Goal: Task Accomplishment & Management: Manage account settings

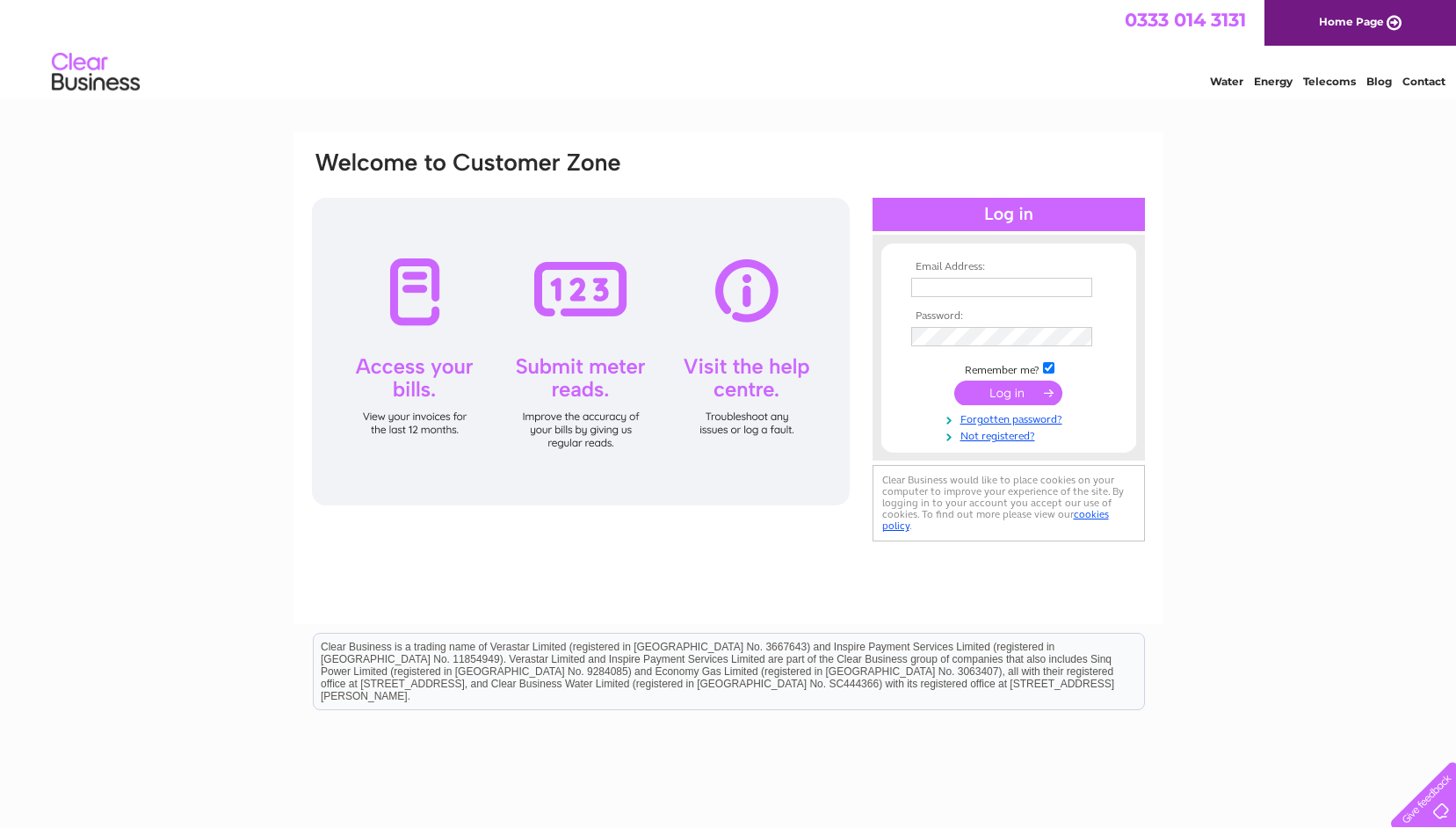
click at [929, 281] on input "text" at bounding box center [1002, 287] width 182 height 20
type input "[PERSON_NAME][EMAIL_ADDRESS][DOMAIN_NAME]"
click at [955, 383] on input "submit" at bounding box center [1009, 394] width 108 height 25
click at [1031, 391] on input "submit" at bounding box center [1009, 394] width 108 height 25
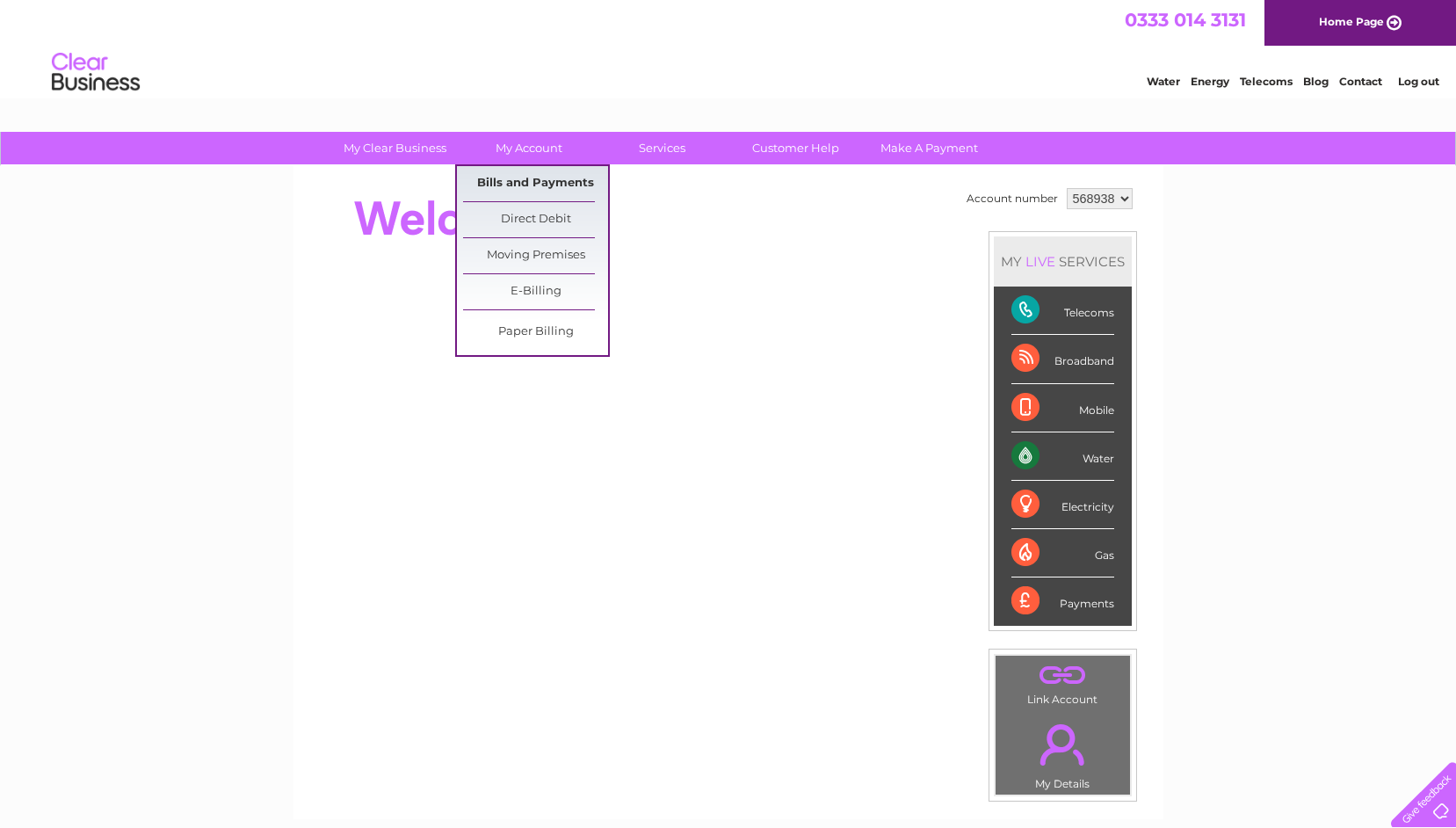
click at [538, 176] on link "Bills and Payments" at bounding box center [536, 183] width 145 height 35
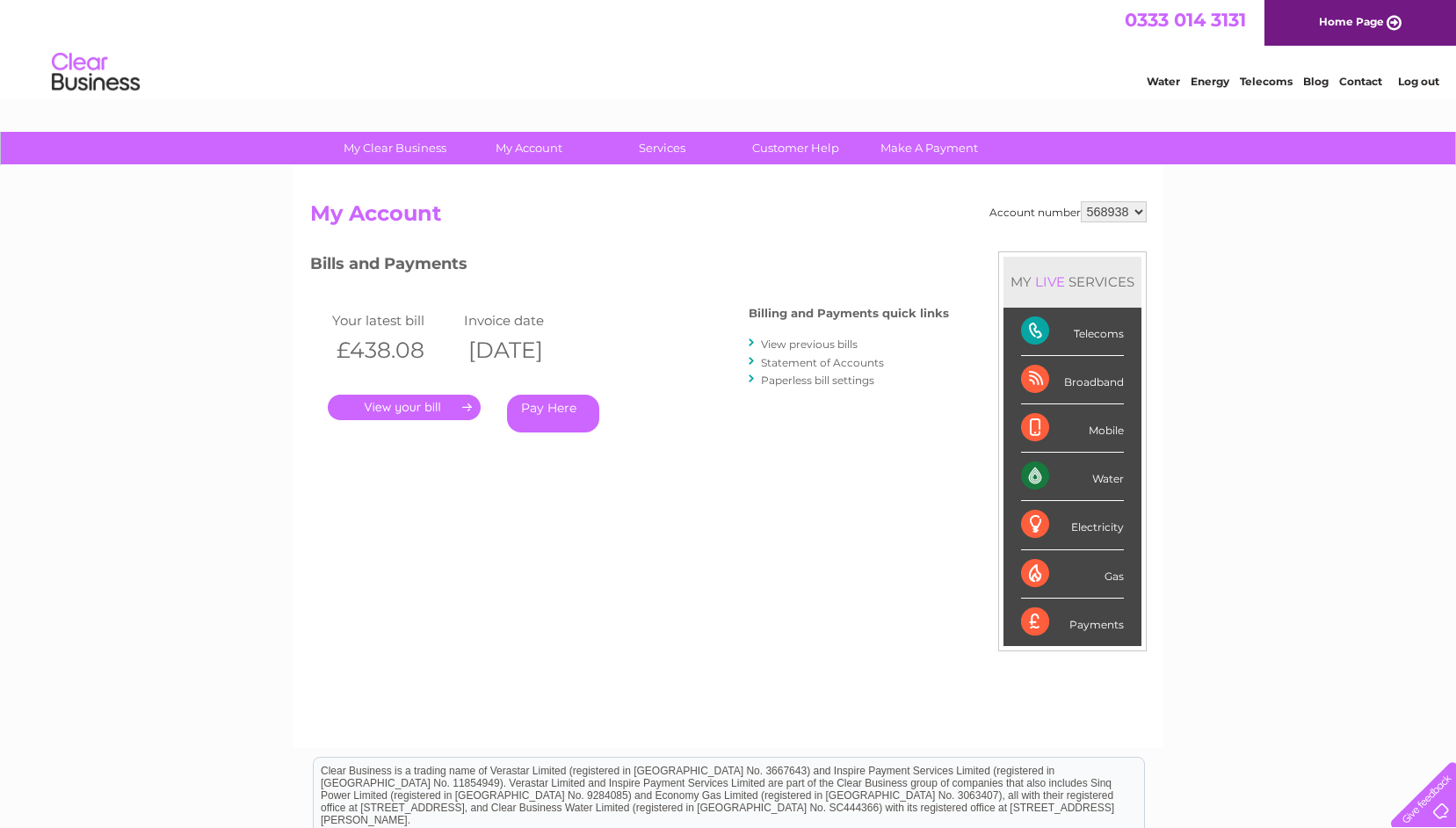
click at [399, 402] on link "." at bounding box center [404, 407] width 153 height 26
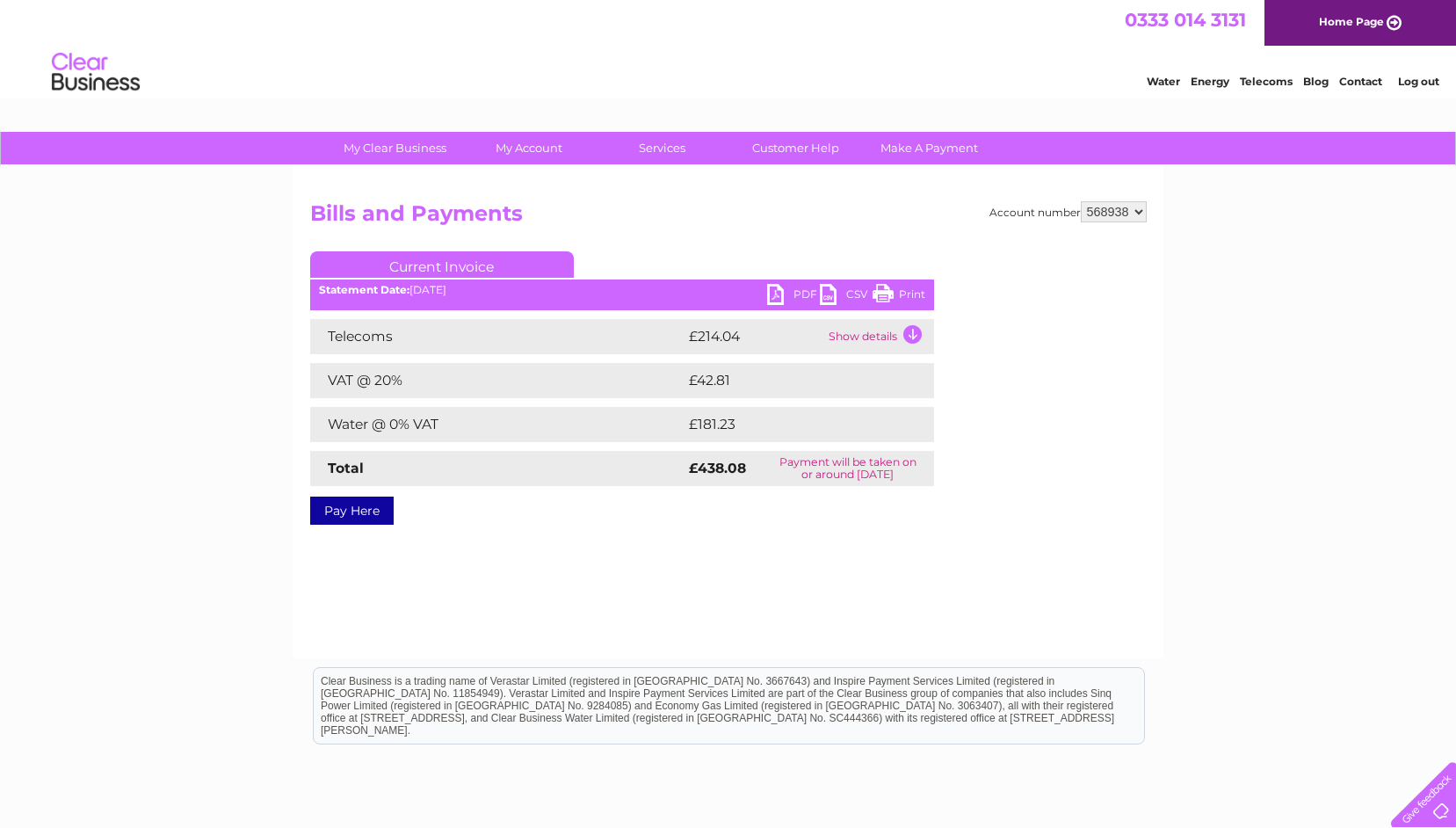
click at [780, 290] on link "PDF" at bounding box center [794, 296] width 53 height 26
